Goal: Obtain resource: Download file/media

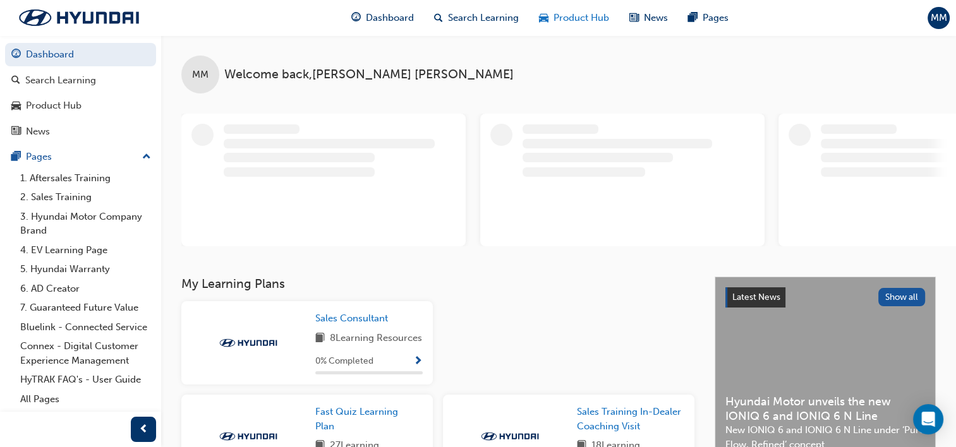
click at [571, 21] on span "Product Hub" at bounding box center [582, 18] width 56 height 15
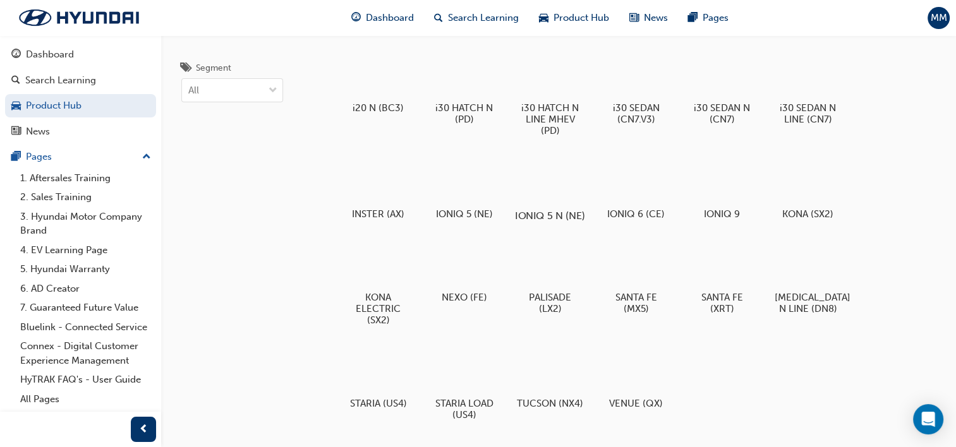
scroll to position [43, 0]
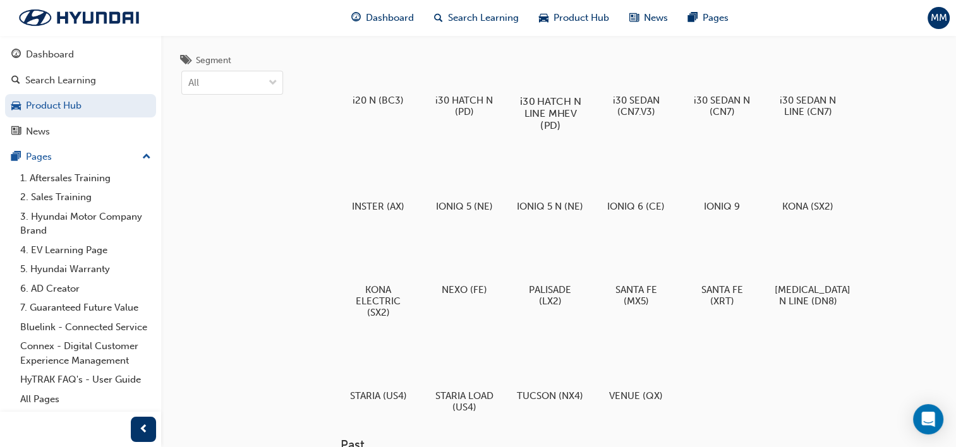
click at [546, 97] on h5 "i30 HATCH N LINE MHEV (PD)" at bounding box center [550, 113] width 70 height 36
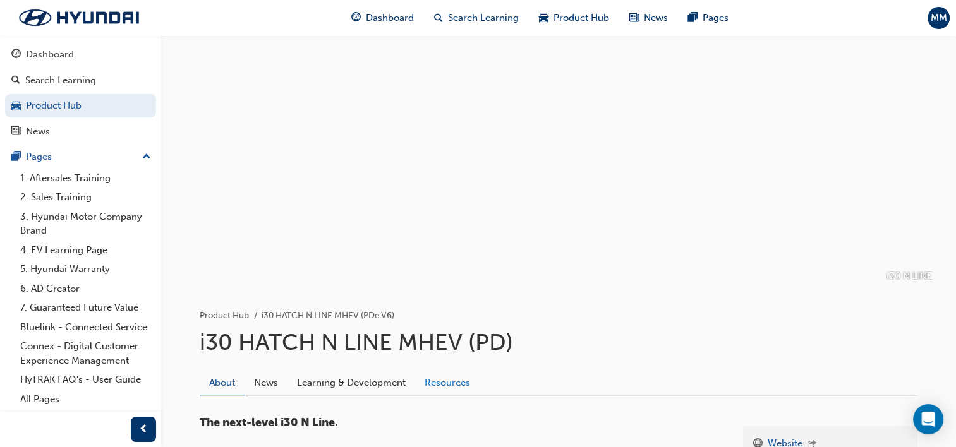
click at [440, 386] on link "Resources" at bounding box center [447, 383] width 64 height 24
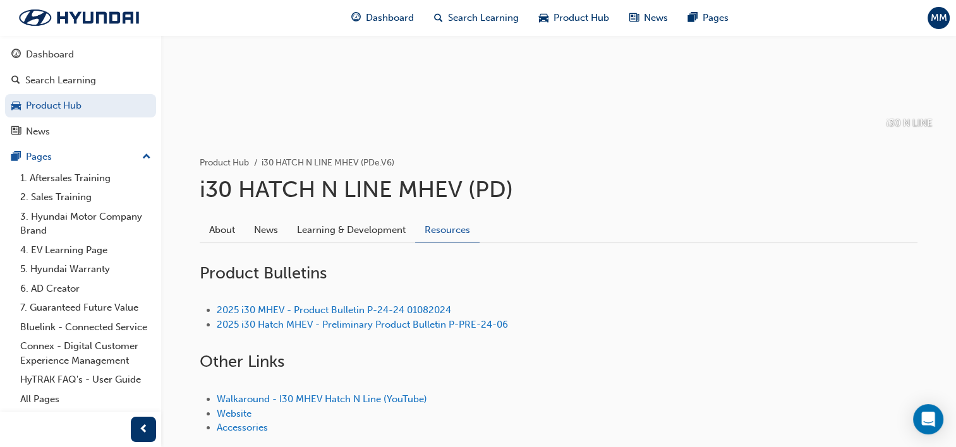
scroll to position [232, 0]
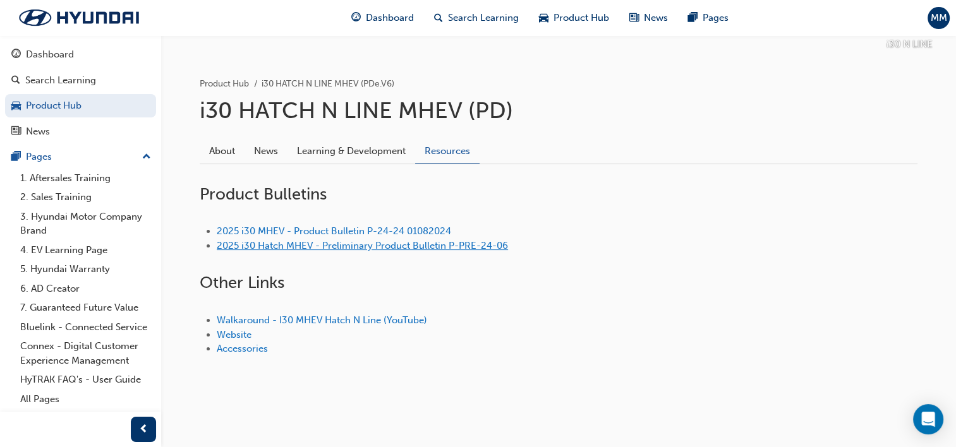
click at [341, 241] on link "2025 i30 Hatch MHEV - Preliminary Product Bulletin P-PRE-24-06" at bounding box center [362, 245] width 291 height 11
